Goal: Find contact information: Find contact information

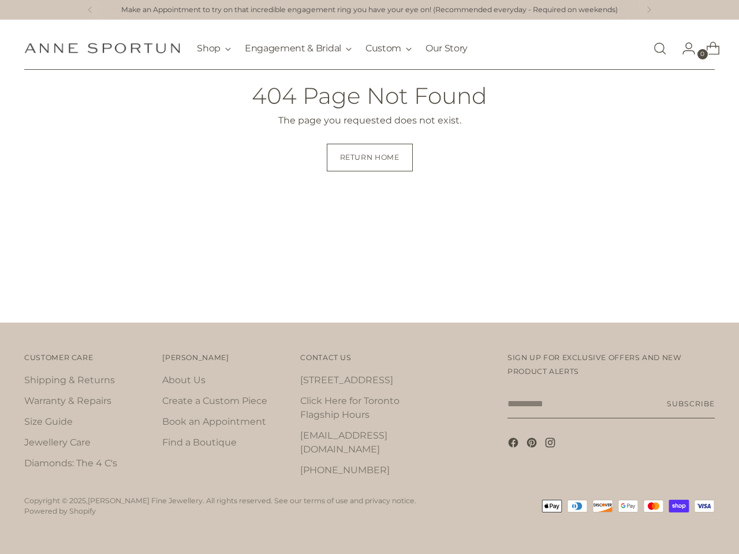
click at [369, 277] on div "Great News! No tariffs are applicable for our [DEMOGRAPHIC_DATA] customers! Fre…" at bounding box center [369, 277] width 739 height 554
click at [89, 10] on icon at bounding box center [89, 10] width 3 height 6
click at [650, 10] on icon at bounding box center [649, 10] width 3 height 6
click at [44, 218] on div "Great News! No tariffs are applicable for our [DEMOGRAPHIC_DATA] customers! Fre…" at bounding box center [369, 277] width 739 height 554
click at [338, 386] on link "[STREET_ADDRESS]" at bounding box center [346, 380] width 93 height 11
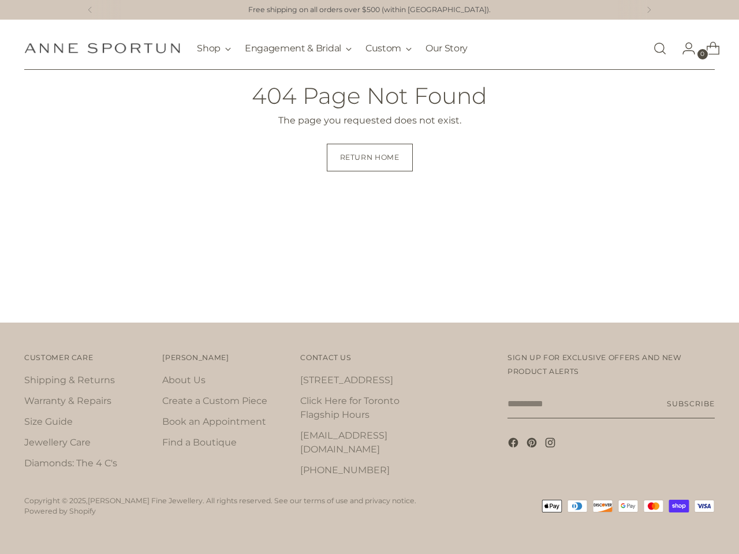
click at [331, 465] on link "[PHONE_NUMBER]" at bounding box center [344, 470] width 89 height 11
click at [369, 277] on div "Great News! No tariffs are applicable for our [DEMOGRAPHIC_DATA] customers! Fre…" at bounding box center [369, 277] width 739 height 554
click at [567, 188] on div "Great News! No tariffs are applicable for our [DEMOGRAPHIC_DATA] customers! Fre…" at bounding box center [369, 277] width 739 height 554
